Goal: Task Accomplishment & Management: Use online tool/utility

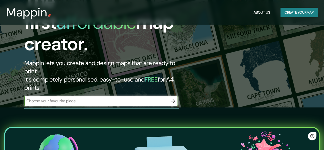
scroll to position [51, 0]
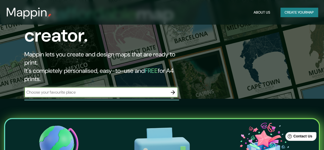
click at [95, 89] on input "text" at bounding box center [96, 92] width 144 height 6
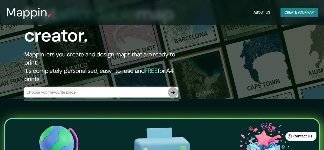
click at [173, 89] on icon "button" at bounding box center [173, 92] width 6 height 6
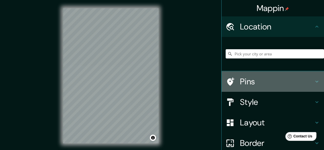
click at [243, 80] on h4 "Pins" at bounding box center [277, 81] width 74 height 10
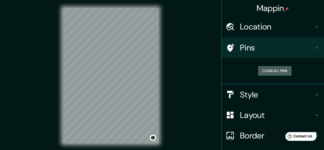
click at [278, 70] on button "Clear all pins" at bounding box center [275, 70] width 33 height 9
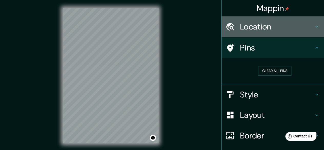
click at [314, 28] on icon at bounding box center [317, 27] width 6 height 6
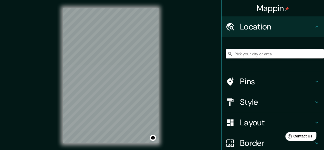
click at [249, 57] on input "Pick your city or area" at bounding box center [275, 53] width 98 height 9
click at [256, 56] on input "[GEOGRAPHIC_DATA]" at bounding box center [275, 53] width 98 height 9
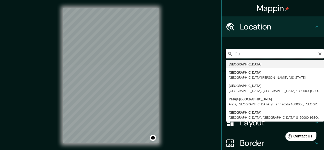
type input "G"
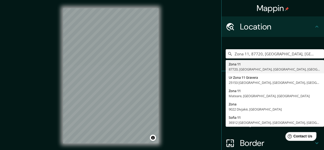
drag, startPoint x: 314, startPoint y: 54, endPoint x: 212, endPoint y: 59, distance: 102.2
click at [212, 59] on div "Mappin Location [GEOGRAPHIC_DATA], [GEOGRAPHIC_DATA], [GEOGRAPHIC_DATA], [GEOGR…" at bounding box center [162, 80] width 324 height 160
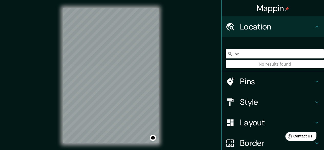
type input "h"
